Goal: Task Accomplishment & Management: Manage account settings

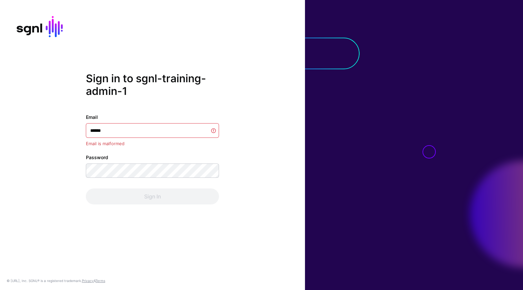
type input "*******"
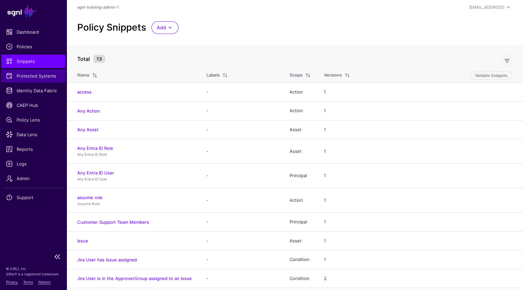
click at [38, 74] on span "Protected Systems" at bounding box center [33, 76] width 55 height 7
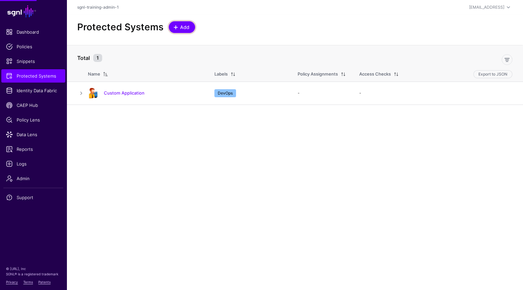
click at [177, 27] on span at bounding box center [175, 27] width 5 height 5
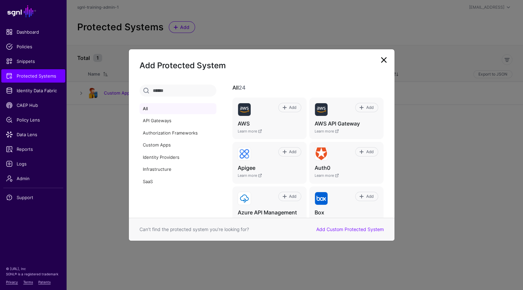
click at [75, 96] on ngb-modal-window "Add Protected System All API Gateways Authorization Frameworks Custom Apps Iden…" at bounding box center [261, 145] width 523 height 290
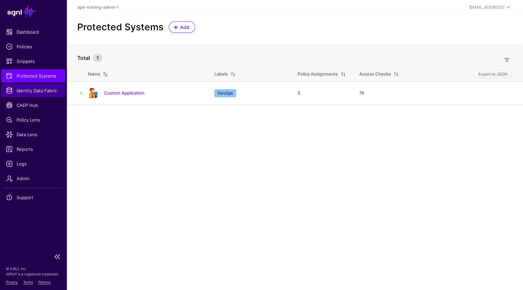
click at [58, 84] on link "Identity Data Fabric" at bounding box center [33, 90] width 64 height 13
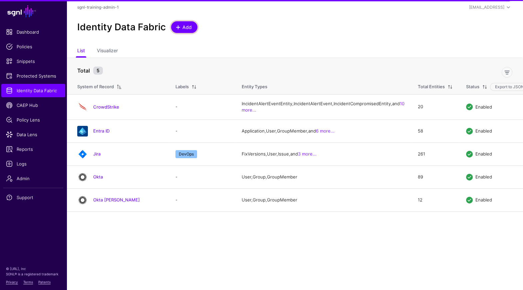
click at [192, 27] on link "Add" at bounding box center [184, 27] width 26 height 12
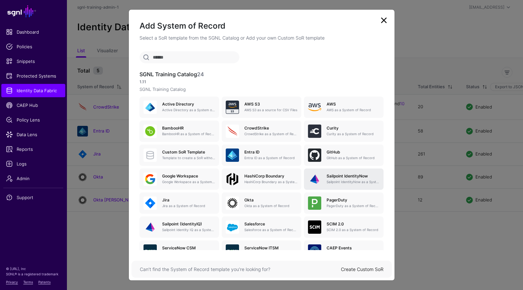
scroll to position [43, 0]
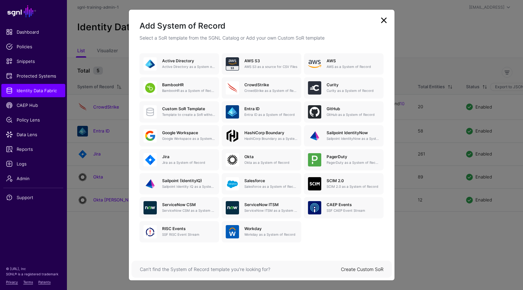
click at [363, 268] on link "Create Custom SoR" at bounding box center [362, 269] width 43 height 6
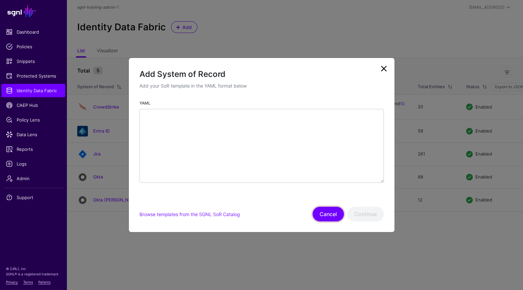
click at [333, 213] on button "Cancel" at bounding box center [328, 214] width 31 height 15
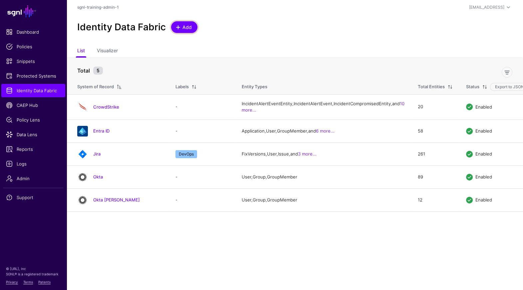
click at [184, 29] on span "Add" at bounding box center [187, 27] width 11 height 7
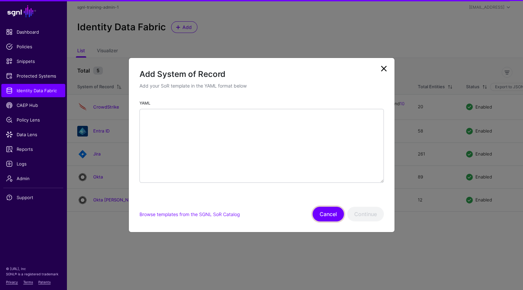
click at [327, 217] on button "Cancel" at bounding box center [328, 214] width 31 height 15
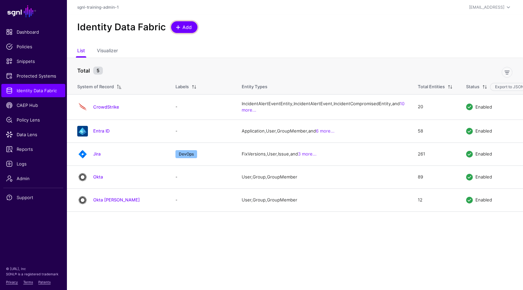
click at [188, 33] on link "Add" at bounding box center [184, 27] width 26 height 12
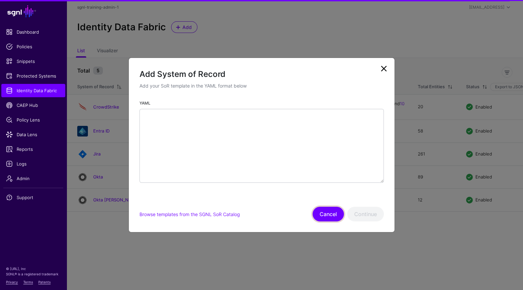
click at [327, 214] on button "Cancel" at bounding box center [328, 214] width 31 height 15
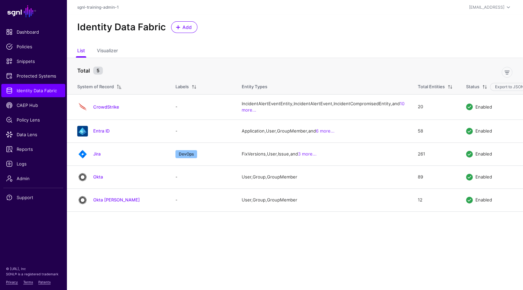
click at [181, 17] on div "Identity Data Fabric Add" at bounding box center [295, 30] width 457 height 30
click at [182, 22] on link "Add" at bounding box center [184, 27] width 26 height 12
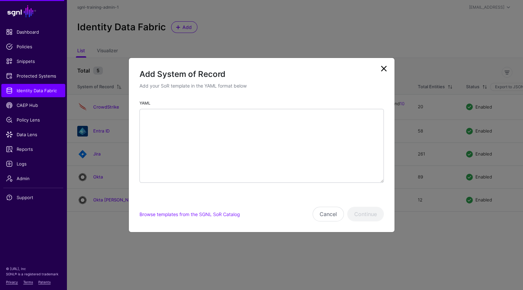
click at [385, 68] on link at bounding box center [384, 68] width 11 height 11
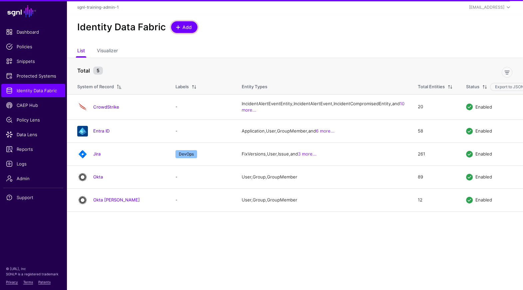
click at [186, 28] on span "Add" at bounding box center [187, 27] width 11 height 7
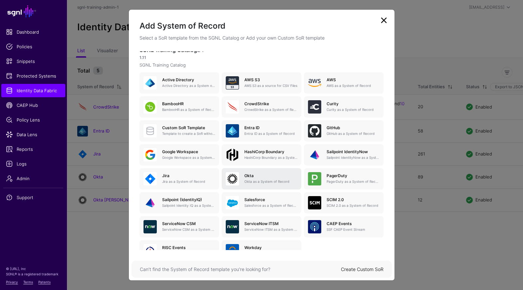
scroll to position [26, 0]
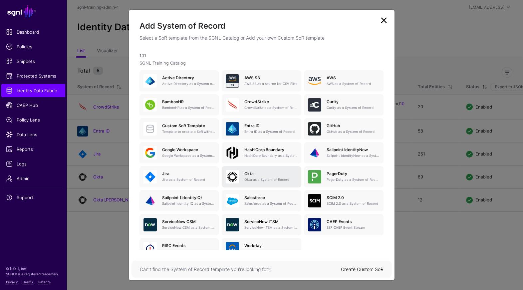
click at [271, 179] on p "Okta as a System of Record" at bounding box center [270, 179] width 53 height 5
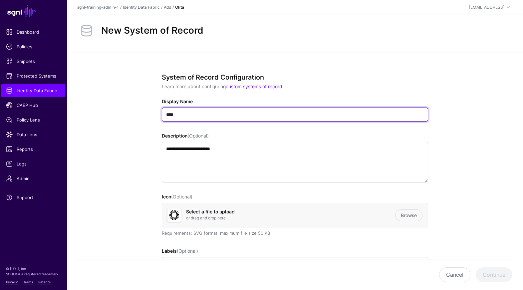
click at [238, 117] on input "****" at bounding box center [295, 115] width 266 height 14
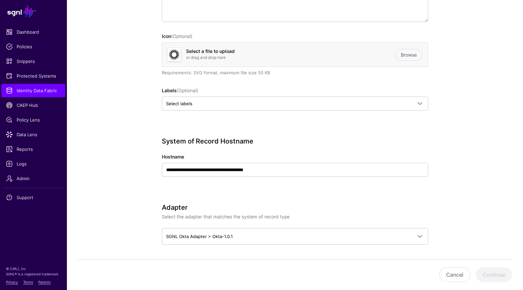
scroll to position [182, 0]
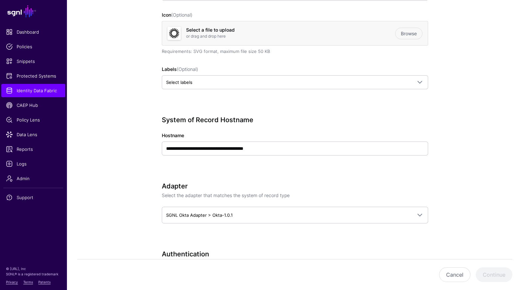
type input "**********"
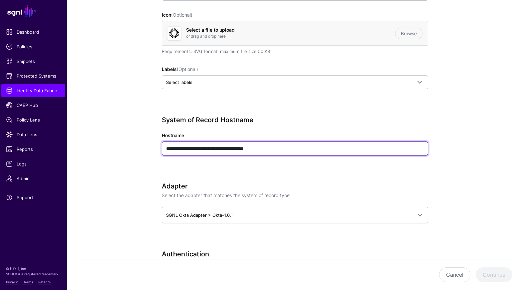
click at [279, 150] on input "**********" at bounding box center [295, 149] width 266 height 14
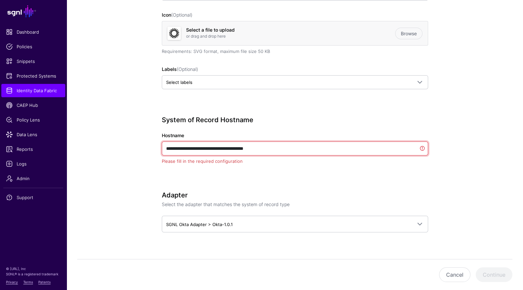
click at [279, 150] on input "**********" at bounding box center [295, 149] width 266 height 14
paste input "text"
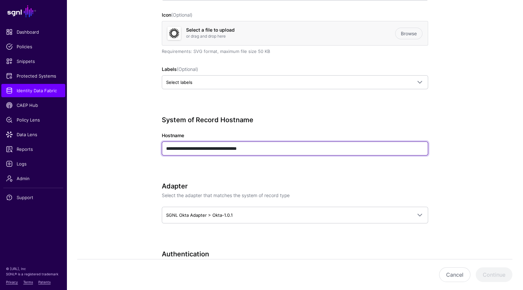
type input "**********"
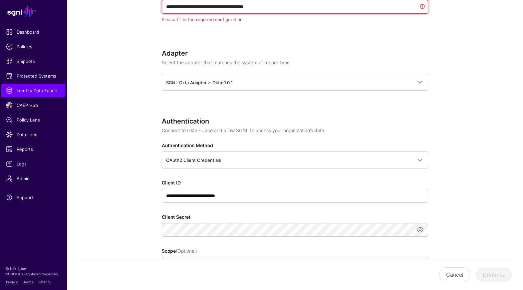
scroll to position [327, 0]
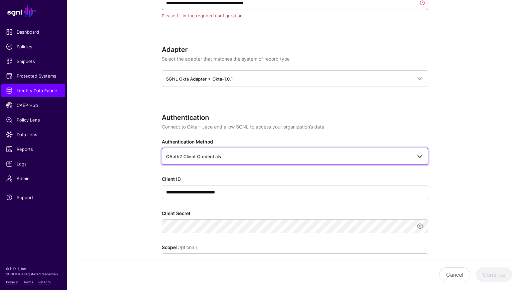
click at [275, 159] on span "OAuth2 Client Credentials" at bounding box center [289, 156] width 246 height 7
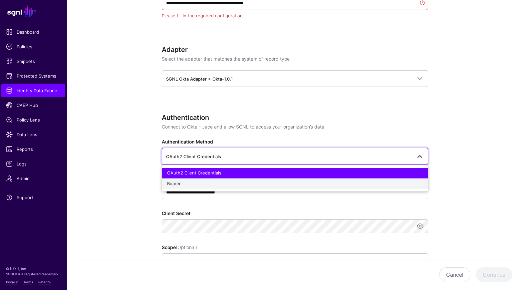
click at [235, 181] on div "Bearer" at bounding box center [295, 184] width 256 height 7
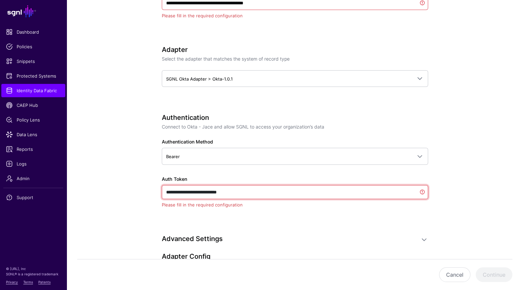
drag, startPoint x: 254, startPoint y: 192, endPoint x: 233, endPoint y: 198, distance: 21.6
click at [83, 2] on app-datasources-details-form "**********" at bounding box center [295, 123] width 457 height 796
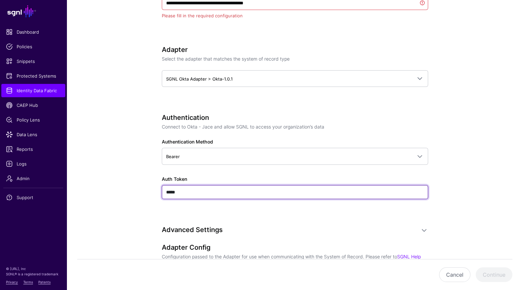
paste input "**********"
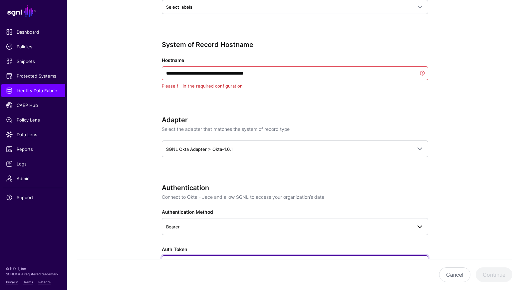
scroll to position [255, 0]
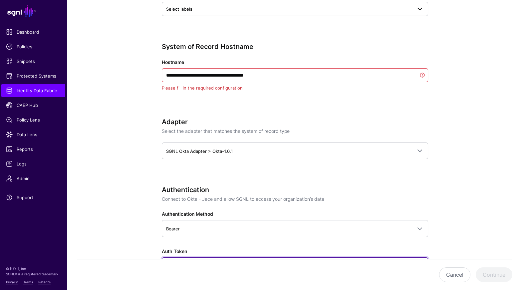
type input "**********"
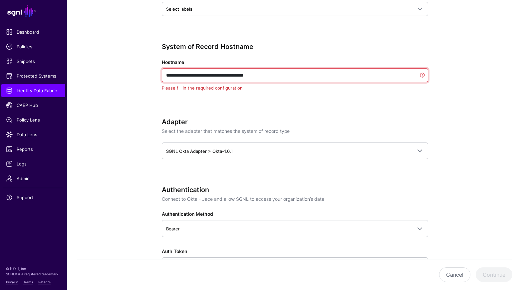
drag, startPoint x: 296, startPoint y: 79, endPoint x: 289, endPoint y: 75, distance: 7.4
click at [289, 75] on input "**********" at bounding box center [295, 75] width 266 height 14
paste input "text"
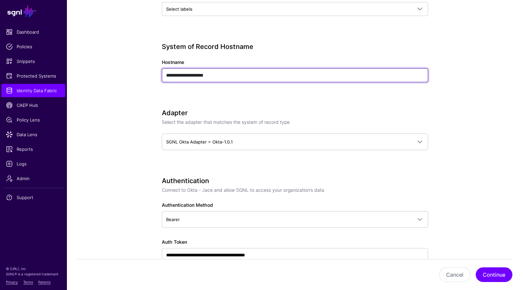
type input "**********"
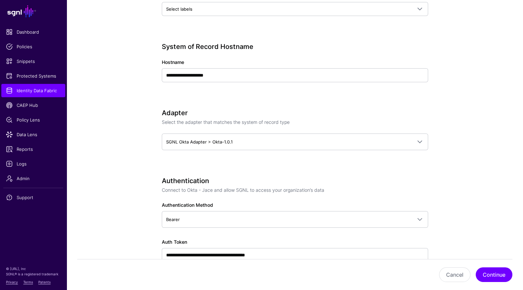
click at [297, 100] on div "**********" at bounding box center [295, 72] width 266 height 58
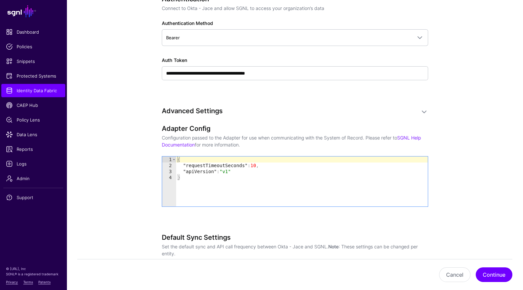
scroll to position [446, 0]
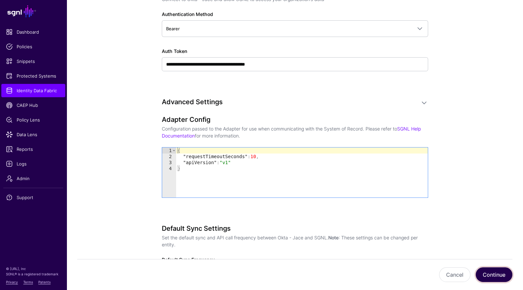
click at [489, 272] on button "Continue" at bounding box center [494, 274] width 37 height 15
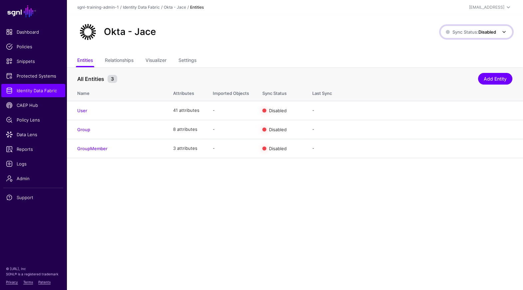
click at [479, 33] on strong "Disabled" at bounding box center [488, 31] width 18 height 5
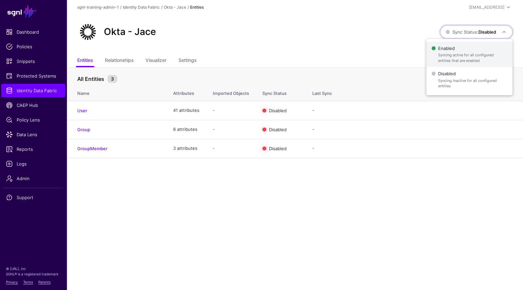
click at [458, 53] on span "Syncing active for all configured entities that are enabled" at bounding box center [472, 57] width 69 height 11
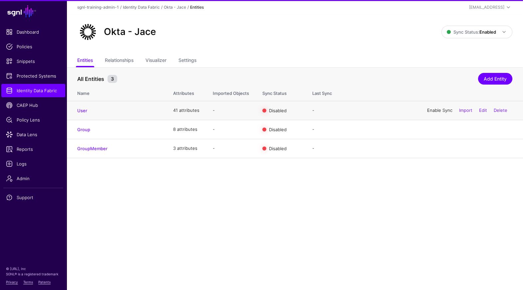
click at [440, 110] on link "Enable Sync" at bounding box center [439, 110] width 25 height 5
click at [434, 131] on link "Enable Sync" at bounding box center [439, 129] width 25 height 5
click at [434, 149] on link "Enable Sync" at bounding box center [439, 148] width 25 height 5
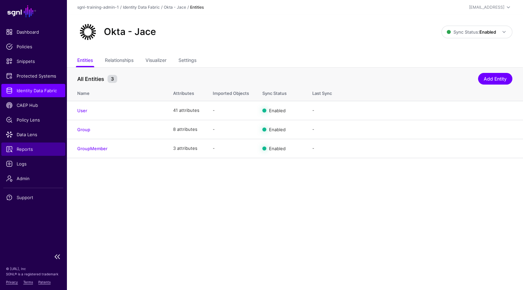
click at [29, 145] on link "Reports" at bounding box center [33, 149] width 64 height 13
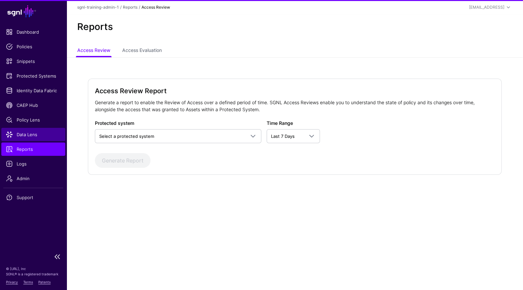
click at [32, 131] on span "Data Lens" at bounding box center [33, 134] width 55 height 7
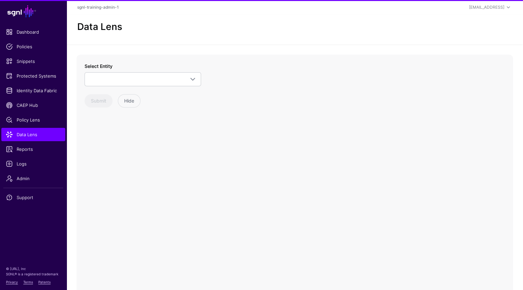
click at [128, 71] on div "Select Entity Okta - Jace Group GroupMember User Okta Marium Group GroupMember …" at bounding box center [143, 75] width 117 height 24
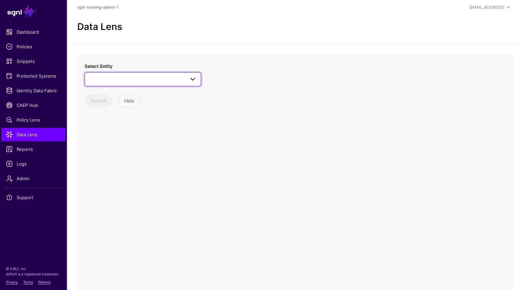
click at [129, 73] on link at bounding box center [143, 79] width 117 height 14
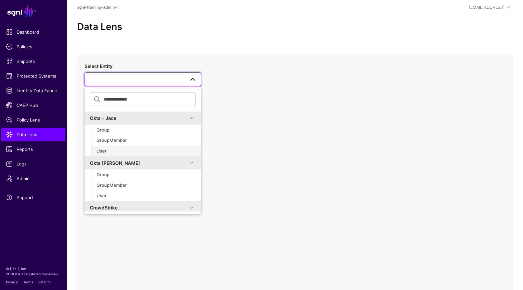
click at [142, 150] on div "User" at bounding box center [146, 151] width 99 height 7
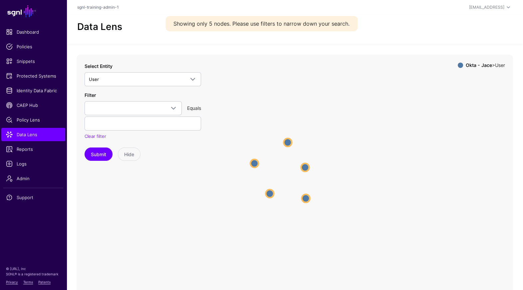
drag, startPoint x: 345, startPoint y: 171, endPoint x: 336, endPoint y: 155, distance: 18.5
click at [336, 155] on icon "User User User User User User User User User User" at bounding box center [295, 188] width 437 height 266
click at [165, 102] on link at bounding box center [133, 108] width 97 height 14
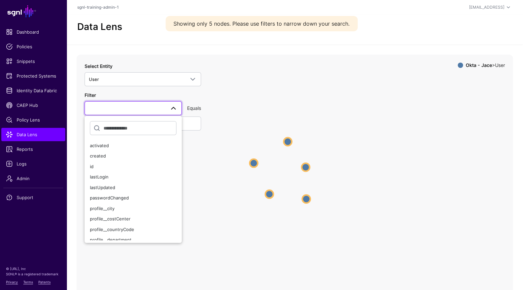
click at [165, 102] on link at bounding box center [133, 108] width 97 height 14
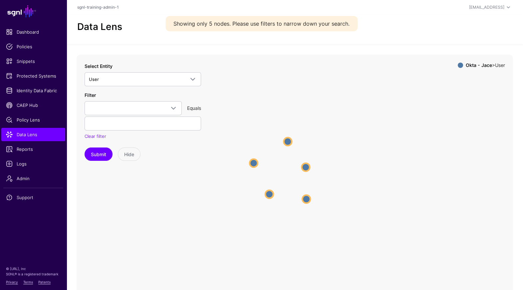
click at [167, 69] on div "Select Entity User Okta - Jace Group GroupMember User Okta Marium Group GroupMe…" at bounding box center [143, 75] width 117 height 24
click at [165, 74] on link "User" at bounding box center [143, 79] width 117 height 14
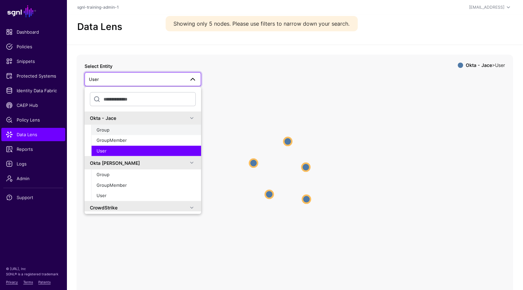
click at [125, 129] on div "Group" at bounding box center [146, 130] width 99 height 7
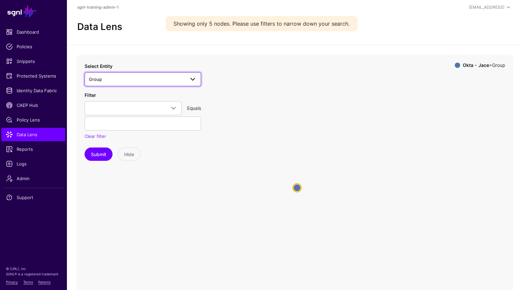
click at [144, 78] on span "Group" at bounding box center [137, 79] width 96 height 7
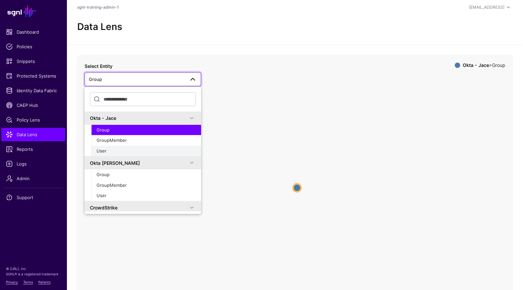
click at [125, 146] on button "User" at bounding box center [146, 151] width 110 height 11
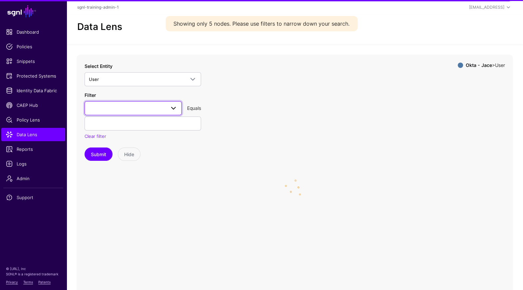
click at [152, 104] on span at bounding box center [133, 108] width 89 height 8
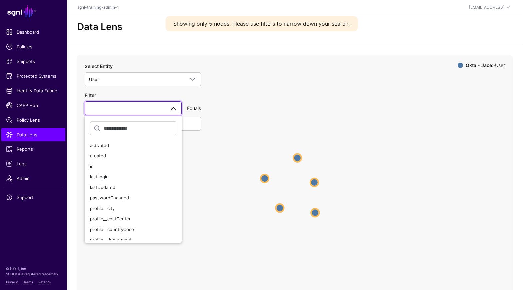
click at [210, 140] on icon "User User User User User User User User User User" at bounding box center [295, 188] width 437 height 266
click at [388, 144] on icon "User User User User User User User User User User" at bounding box center [295, 188] width 437 height 266
click at [177, 100] on div "Filter activated created id lastLogin lastUpdated passwordChanged profile__city…" at bounding box center [143, 116] width 117 height 48
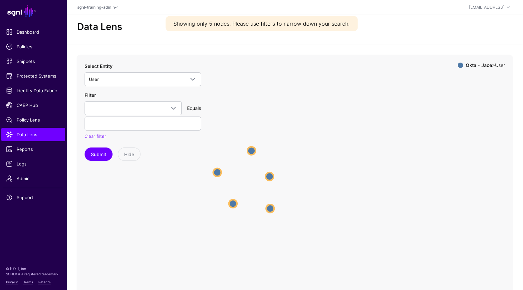
drag, startPoint x: 298, startPoint y: 140, endPoint x: 252, endPoint y: 136, distance: 46.1
click at [252, 136] on icon "User User User User User User User User User User" at bounding box center [295, 188] width 437 height 266
click at [251, 150] on circle at bounding box center [252, 151] width 8 height 8
click at [254, 153] on circle at bounding box center [253, 151] width 8 height 8
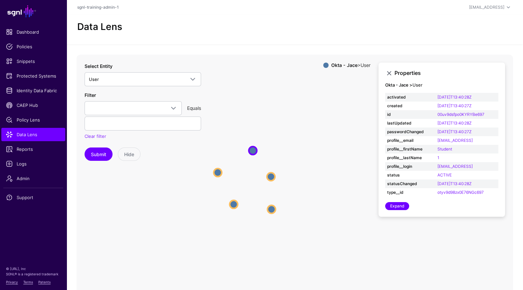
click at [224, 108] on icon "User User User User User User User User User User" at bounding box center [295, 188] width 437 height 266
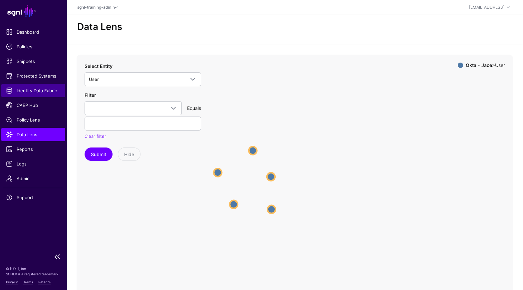
click at [40, 91] on span "Identity Data Fabric" at bounding box center [33, 90] width 55 height 7
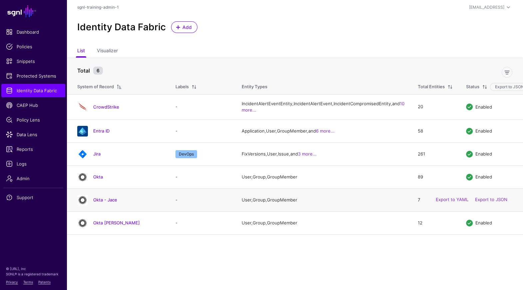
click at [111, 206] on div "Okta - Jace" at bounding box center [120, 200] width 90 height 11
click at [112, 203] on link "Okta - Jace" at bounding box center [105, 199] width 24 height 5
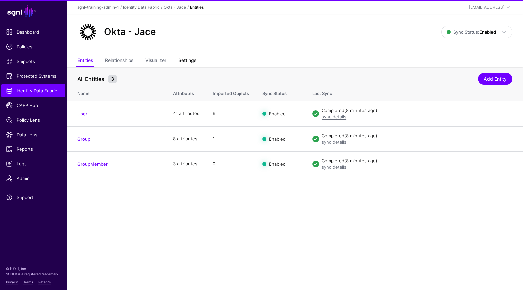
click at [187, 60] on link "Settings" at bounding box center [188, 61] width 18 height 13
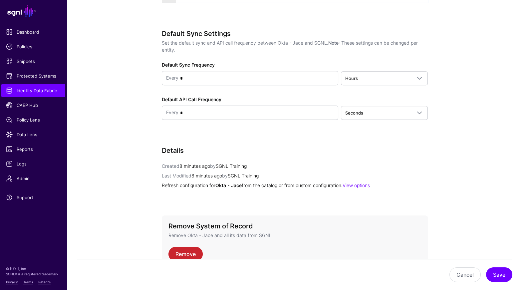
scroll to position [651, 0]
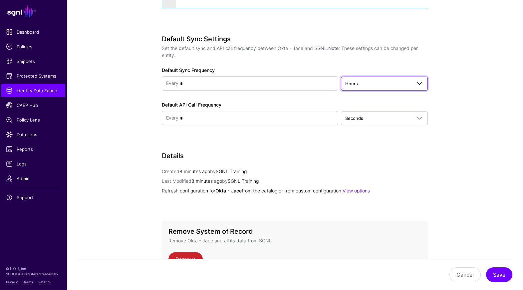
click at [363, 84] on span "Hours" at bounding box center [378, 83] width 66 height 7
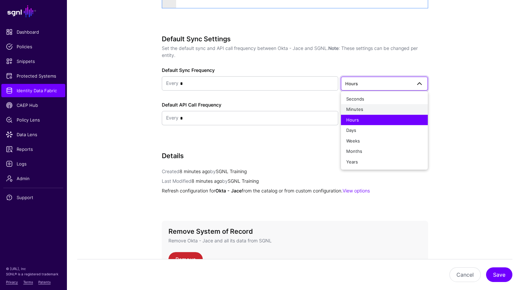
click at [359, 108] on span "Minutes" at bounding box center [354, 109] width 17 height 5
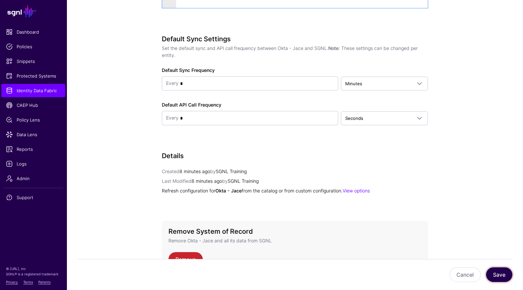
click at [502, 272] on button "Save" at bounding box center [499, 274] width 26 height 15
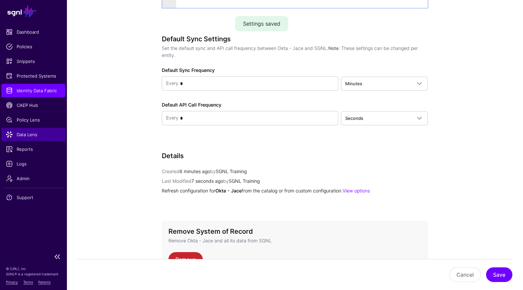
click at [33, 138] on link "Data Lens" at bounding box center [33, 134] width 64 height 13
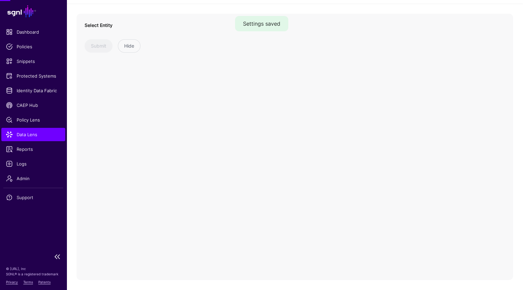
scroll to position [41, 0]
click at [173, 38] on span at bounding box center [143, 39] width 108 height 8
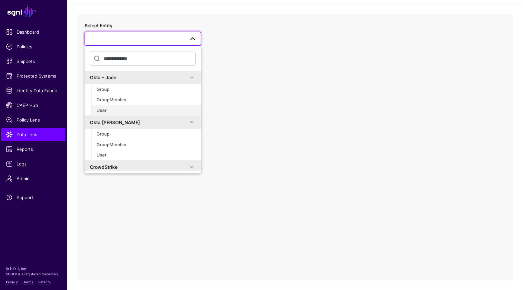
click at [136, 110] on div "User" at bounding box center [146, 110] width 99 height 7
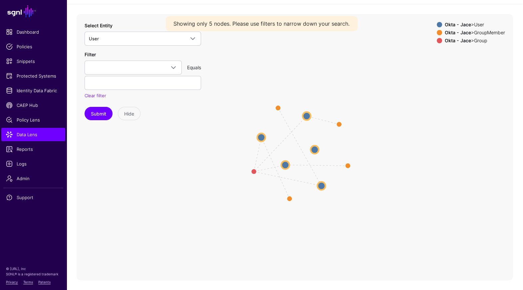
drag, startPoint x: 373, startPoint y: 140, endPoint x: 382, endPoint y: 136, distance: 10.1
click at [383, 136] on icon "Member Group Member Group Member Group Member Group User User User User User Us…" at bounding box center [295, 147] width 437 height 266
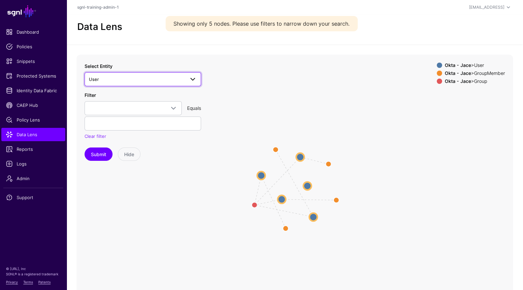
click at [139, 83] on span "User" at bounding box center [143, 79] width 108 height 8
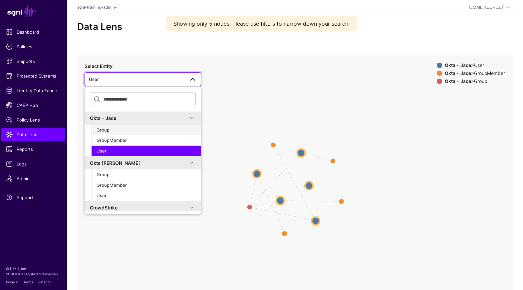
click at [105, 131] on span "Group" at bounding box center [103, 129] width 13 height 5
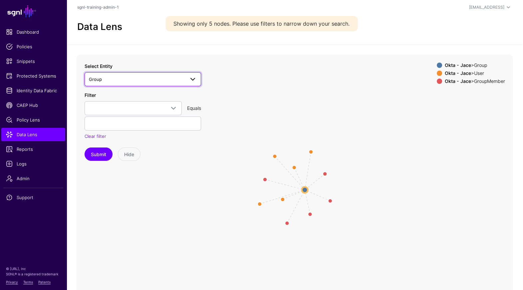
click at [137, 79] on span "Group" at bounding box center [137, 79] width 96 height 7
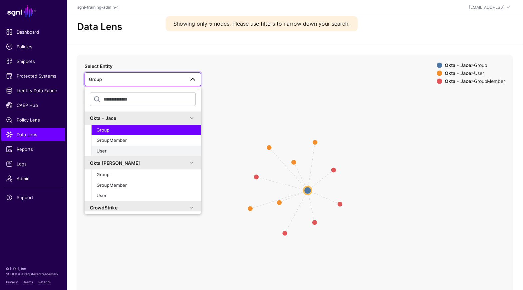
click at [111, 150] on div "User" at bounding box center [146, 151] width 99 height 7
